Goal: Use online tool/utility: Utilize a website feature to perform a specific function

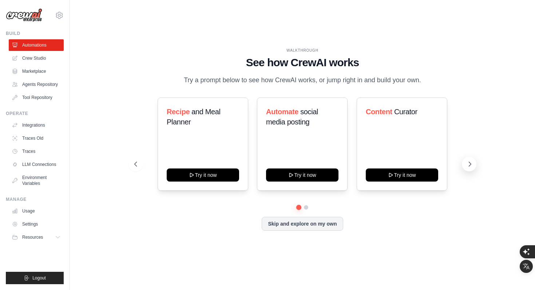
click at [470, 168] on icon at bounding box center [469, 164] width 7 height 7
click at [34, 60] on link "Crew Studio" at bounding box center [36, 58] width 55 height 12
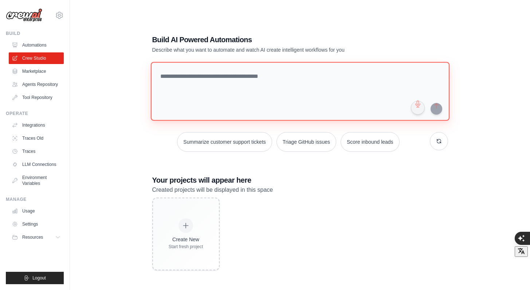
click at [198, 76] on textarea at bounding box center [299, 91] width 298 height 59
drag, startPoint x: 225, startPoint y: 77, endPoint x: 161, endPoint y: 75, distance: 63.7
click at [161, 75] on textarea at bounding box center [299, 91] width 298 height 59
click at [242, 83] on textarea at bounding box center [299, 91] width 298 height 59
type textarea "**********"
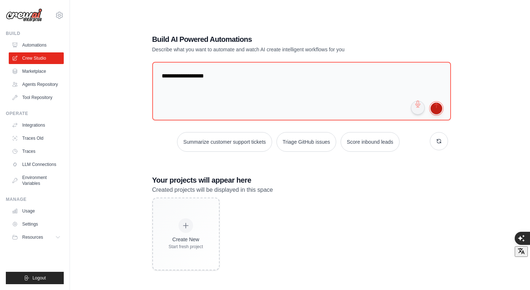
click at [436, 106] on button "submit" at bounding box center [436, 109] width 12 height 12
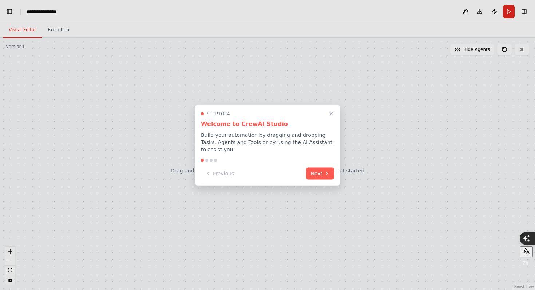
scroll to position [3490, 0]
click at [321, 172] on button "Next" at bounding box center [320, 173] width 28 height 12
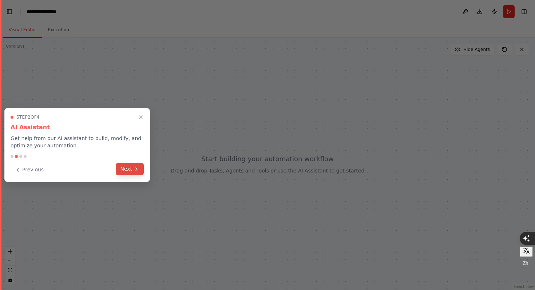
click at [135, 169] on icon at bounding box center [137, 169] width 6 height 6
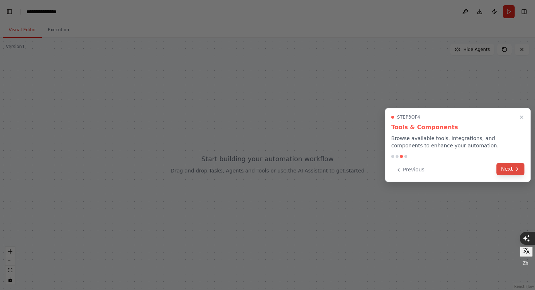
click at [502, 166] on button "Next" at bounding box center [511, 169] width 28 height 12
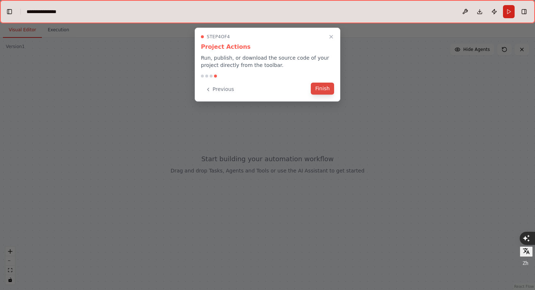
click at [320, 90] on button "Finish" at bounding box center [322, 89] width 23 height 12
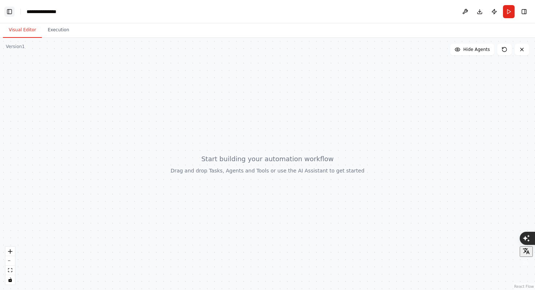
click at [10, 11] on button "Toggle Left Sidebar" at bounding box center [9, 12] width 10 height 10
click at [0, 115] on button "Toggle Sidebar" at bounding box center [0, 145] width 6 height 290
click at [46, 147] on div at bounding box center [267, 164] width 535 height 252
drag, startPoint x: 87, startPoint y: 151, endPoint x: 92, endPoint y: 174, distance: 23.2
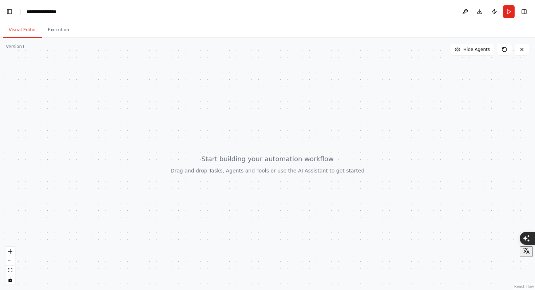
click at [124, 152] on div at bounding box center [267, 164] width 535 height 252
click at [12, 256] on button "zoom out" at bounding box center [9, 260] width 9 height 9
click at [11, 253] on icon "zoom in" at bounding box center [10, 251] width 4 height 4
click at [64, 29] on button "Execution" at bounding box center [58, 30] width 33 height 15
click at [19, 28] on button "Visual Editor" at bounding box center [22, 30] width 39 height 15
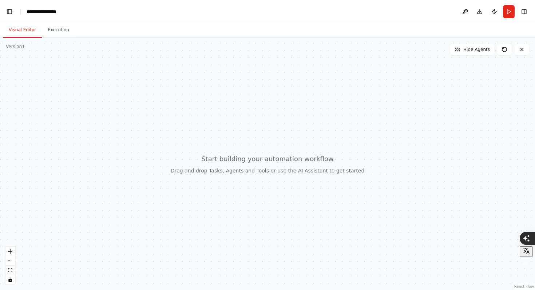
click at [21, 48] on div "Version 1" at bounding box center [15, 47] width 19 height 6
click at [9, 14] on button "Toggle Left Sidebar" at bounding box center [9, 12] width 10 height 10
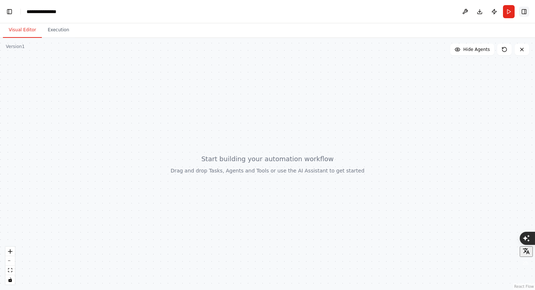
click at [523, 13] on button "Toggle Right Sidebar" at bounding box center [524, 12] width 10 height 10
click at [523, 56] on div at bounding box center [267, 164] width 535 height 252
click at [521, 52] on icon at bounding box center [522, 50] width 6 height 6
click at [521, 49] on icon at bounding box center [522, 50] width 6 height 6
